Goal: Transaction & Acquisition: Purchase product/service

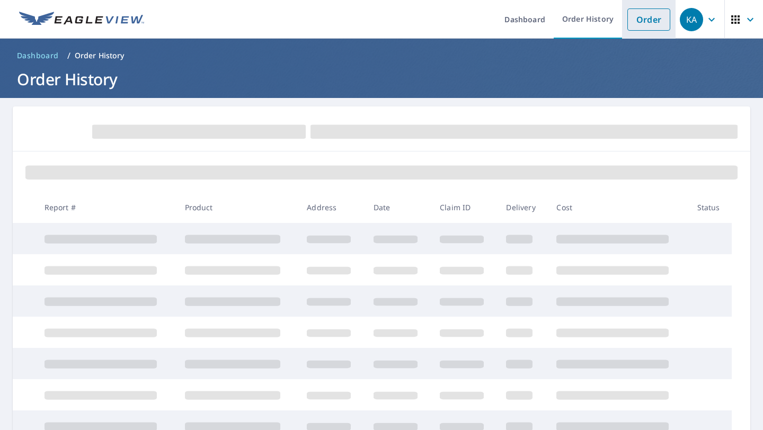
click at [644, 26] on link "Order" at bounding box center [648, 19] width 43 height 22
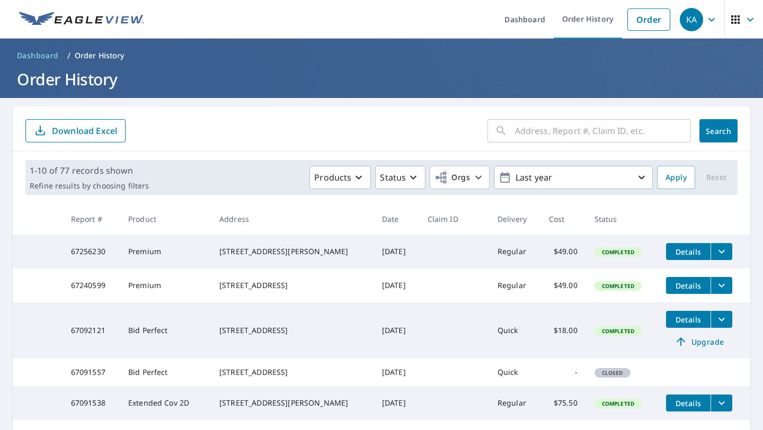
click at [529, 126] on input "text" at bounding box center [603, 131] width 176 height 30
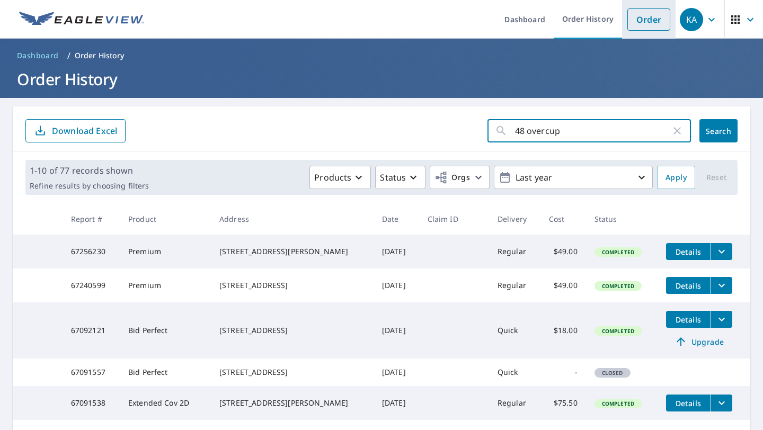
type input "48 overcup"
click at [653, 17] on link "Order" at bounding box center [648, 19] width 43 height 22
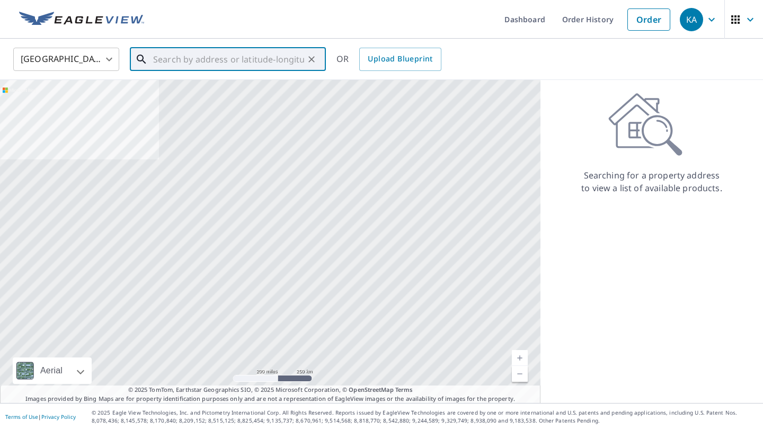
click at [248, 58] on input "text" at bounding box center [228, 59] width 151 height 30
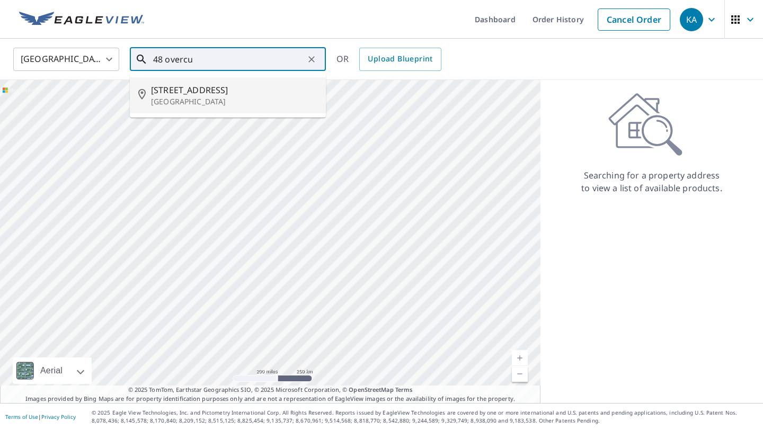
click at [208, 110] on li "[STREET_ADDRESS]" at bounding box center [228, 95] width 196 height 36
type input "[STREET_ADDRESS]"
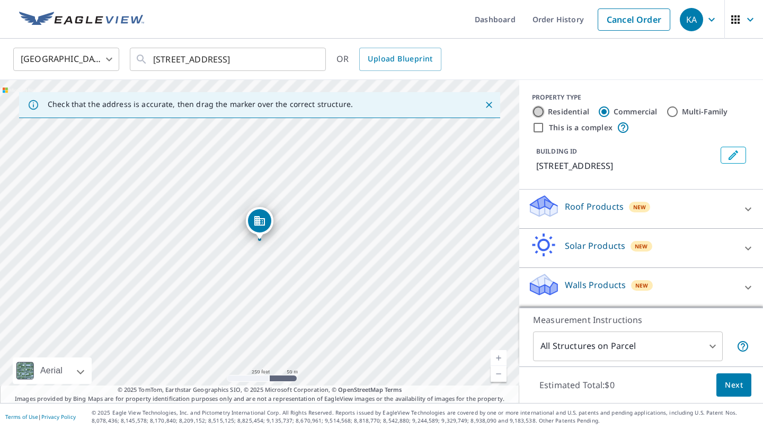
click at [542, 111] on input "Residential" at bounding box center [538, 111] width 13 height 13
radio input "true"
type input "1"
click at [496, 356] on link "Current Level 17, Zoom In" at bounding box center [499, 358] width 16 height 16
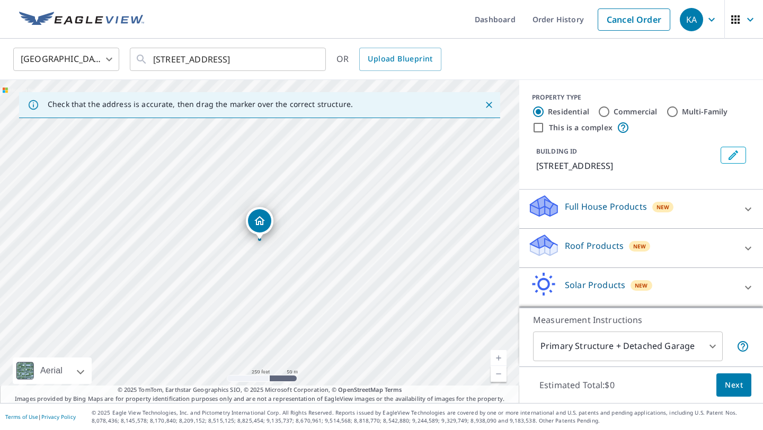
click at [496, 356] on link "Current Level 17, Zoom In" at bounding box center [499, 358] width 16 height 16
click at [744, 250] on icon at bounding box center [748, 248] width 13 height 13
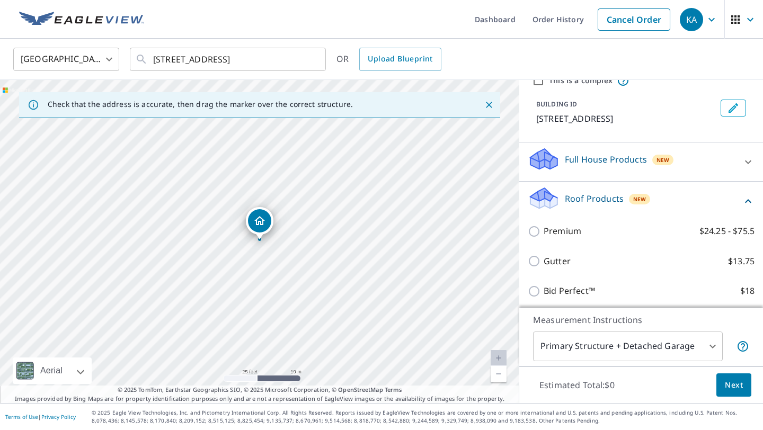
scroll to position [65, 0]
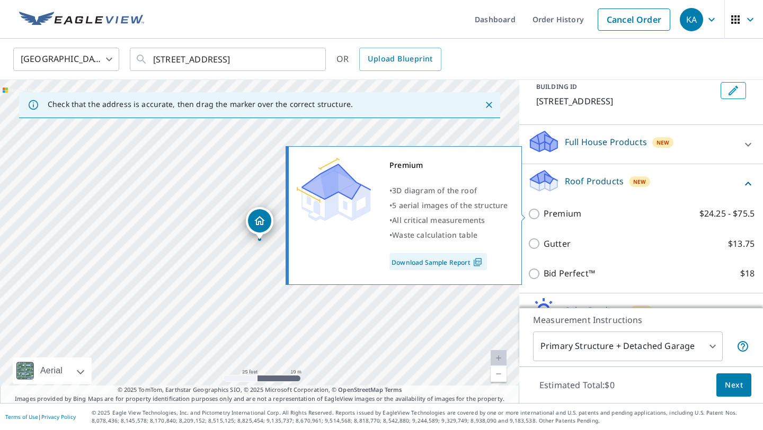
click at [534, 216] on input "Premium $24.25 - $75.5" at bounding box center [536, 214] width 16 height 13
checkbox input "true"
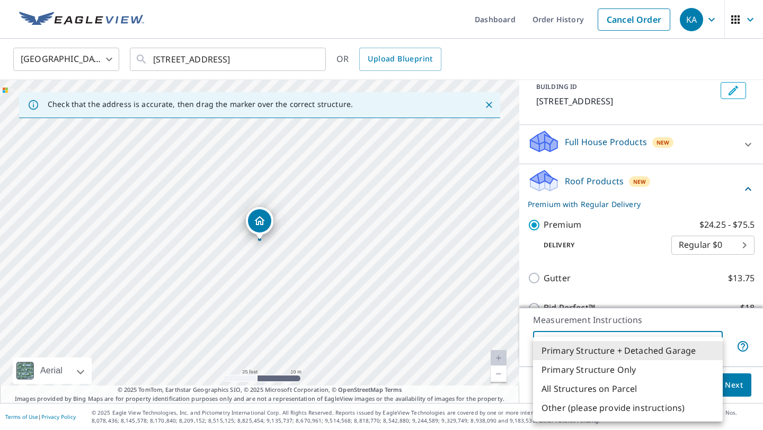
click at [714, 343] on body "KA KA Dashboard Order History Cancel Order KA [GEOGRAPHIC_DATA] [GEOGRAPHIC_DAT…" at bounding box center [381, 215] width 763 height 430
click at [641, 369] on li "Primary Structure Only" at bounding box center [628, 369] width 190 height 19
type input "2"
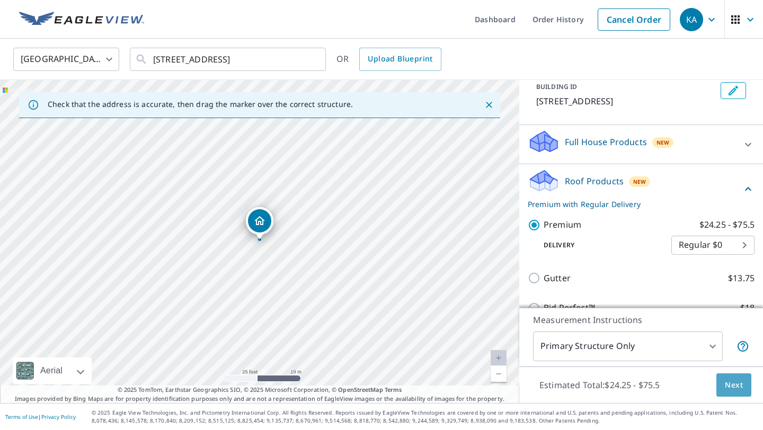
click at [726, 390] on span "Next" at bounding box center [734, 385] width 18 height 13
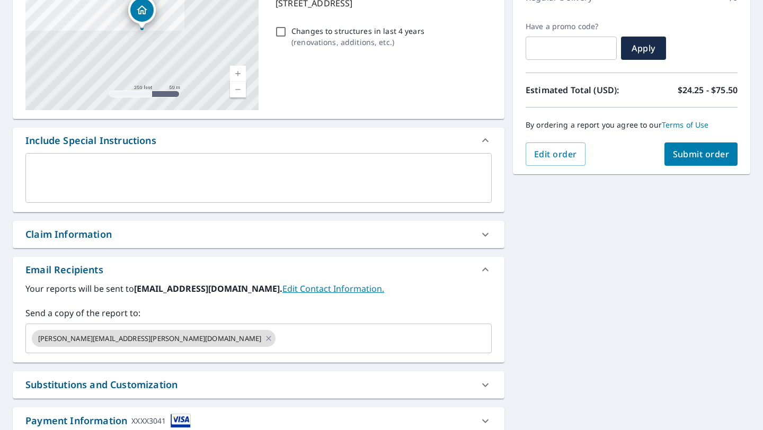
scroll to position [171, 0]
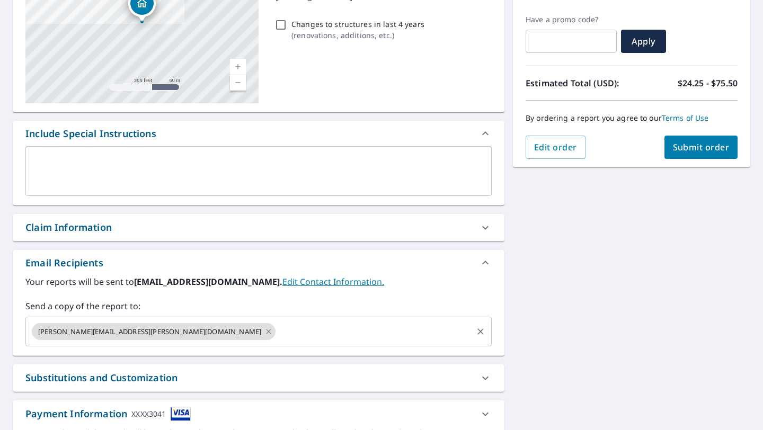
click at [264, 333] on icon at bounding box center [268, 332] width 8 height 12
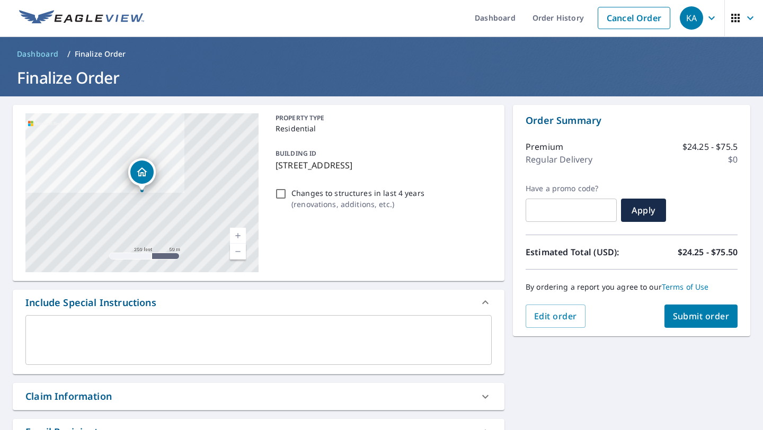
scroll to position [0, 0]
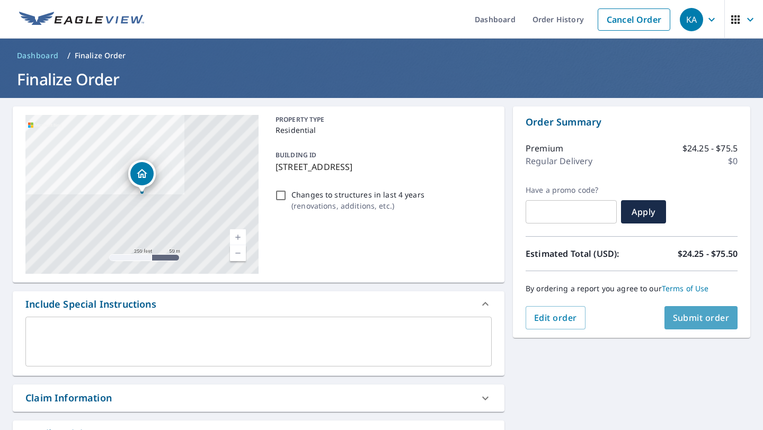
click at [700, 319] on span "Submit order" at bounding box center [701, 318] width 57 height 12
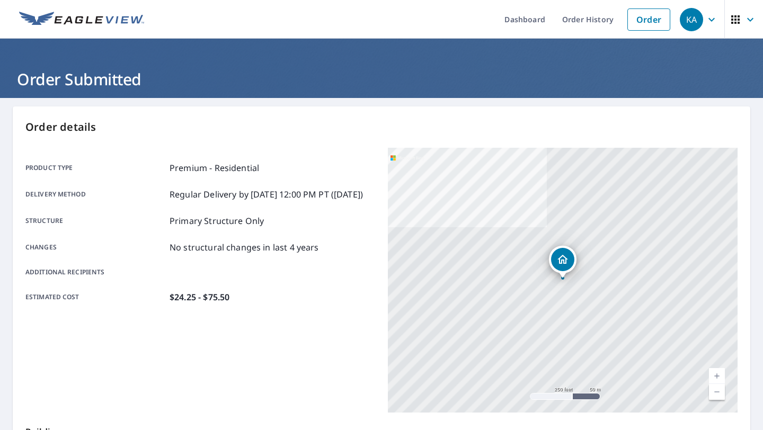
click at [700, 319] on div "[STREET_ADDRESS]" at bounding box center [563, 280] width 350 height 265
